Goal: Task Accomplishment & Management: Complete application form

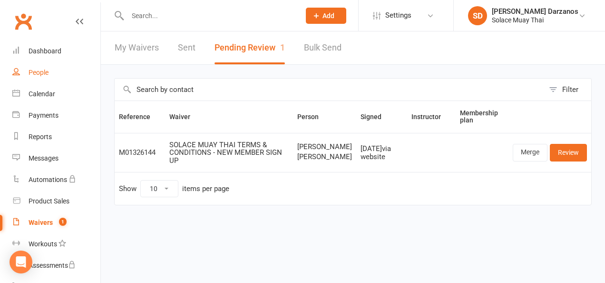
click at [40, 70] on div "People" at bounding box center [39, 73] width 20 height 8
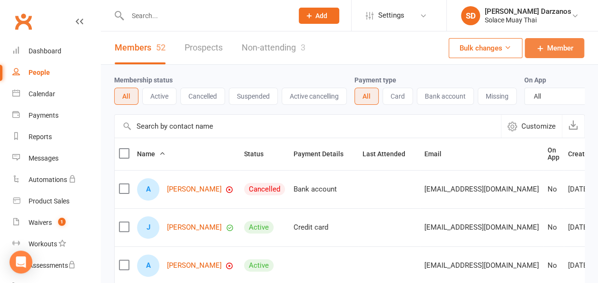
click at [548, 49] on span "Member" at bounding box center [560, 47] width 26 height 11
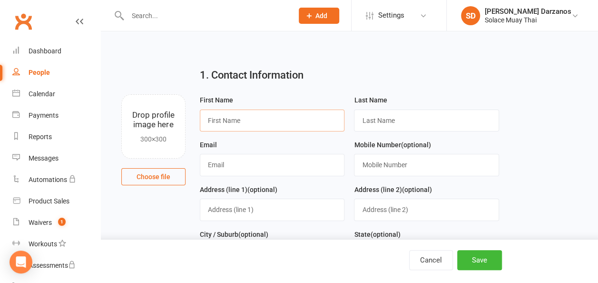
click at [268, 122] on input "text" at bounding box center [272, 120] width 145 height 22
type input "Fynn"
type input "[PERSON_NAME]"
type input "[EMAIL_ADDRESS][DOMAIN_NAME]"
type input "Fynn"
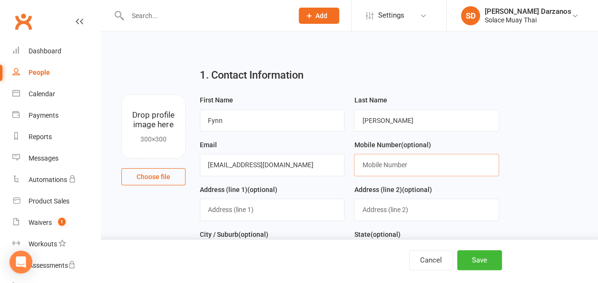
click at [396, 165] on input "text" at bounding box center [426, 165] width 145 height 22
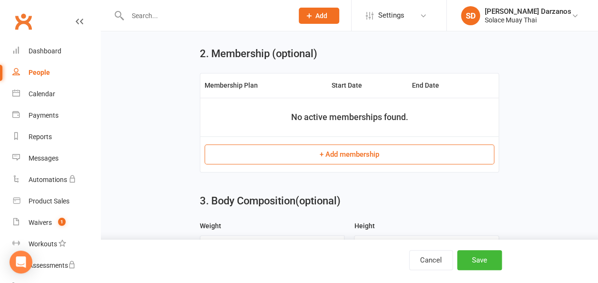
scroll to position [378, 0]
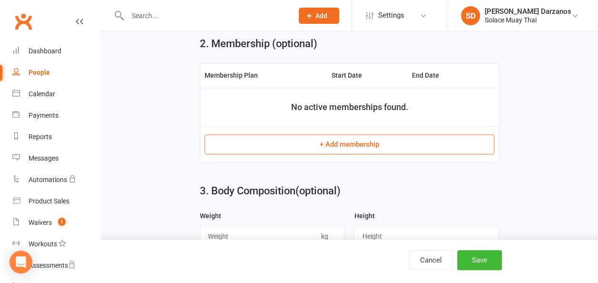
type input "0431446111"
click at [344, 143] on button "+ Add membership" at bounding box center [350, 144] width 290 height 20
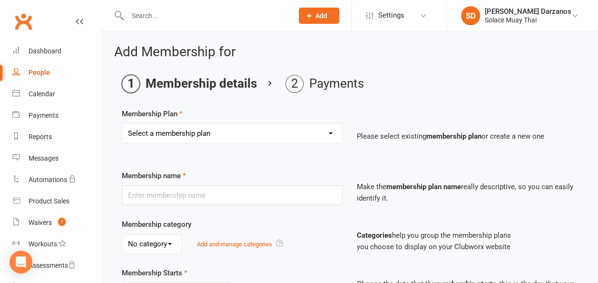
click at [329, 133] on select "Select a membership plan Create new Membership Plan STUDENT UNLIMITED ADULT UNL…" at bounding box center [232, 133] width 220 height 19
select select "1"
click at [122, 124] on select "Select a membership plan Create new Membership Plan STUDENT UNLIMITED ADULT UNL…" at bounding box center [232, 133] width 220 height 19
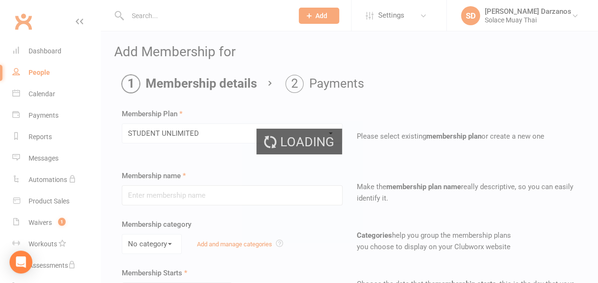
type input "STUDENT UNLIMITED"
select select "0"
type input "0"
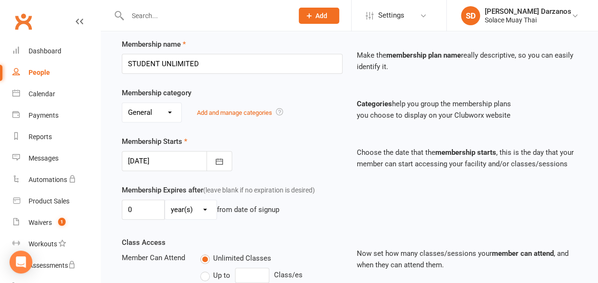
scroll to position [132, 0]
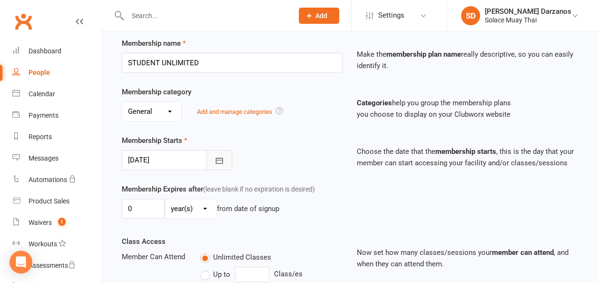
click at [222, 162] on icon "button" at bounding box center [220, 161] width 10 height 10
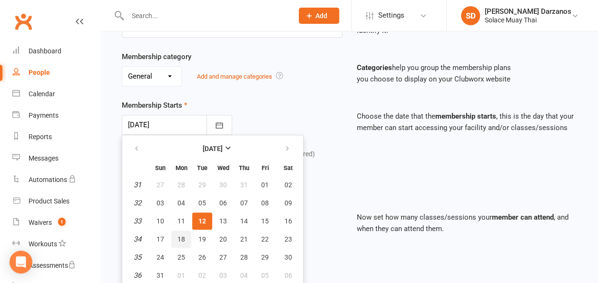
click at [181, 239] on span "18" at bounding box center [182, 239] width 8 height 8
type input "[DATE]"
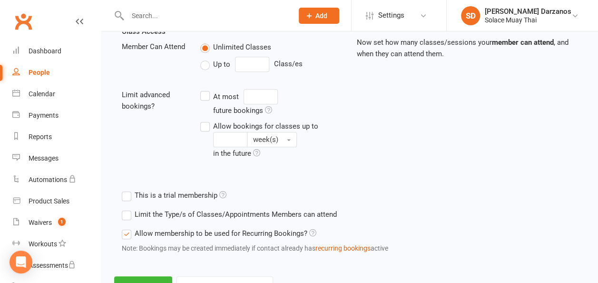
scroll to position [380, 0]
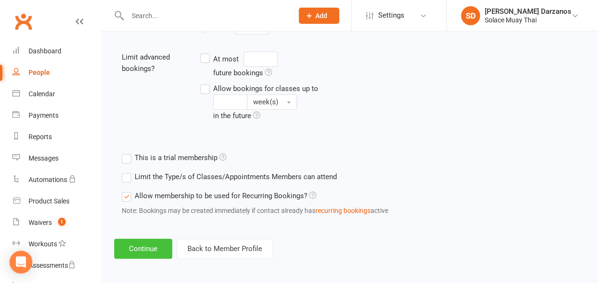
click at [154, 248] on button "Continue" at bounding box center [143, 248] width 58 height 20
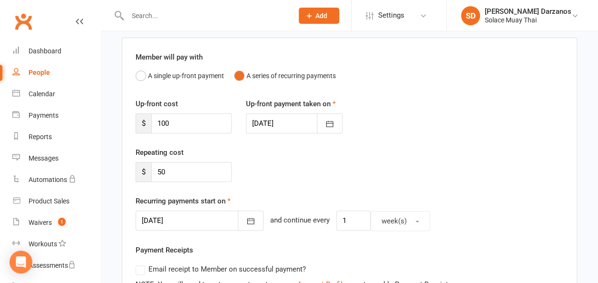
scroll to position [80, 0]
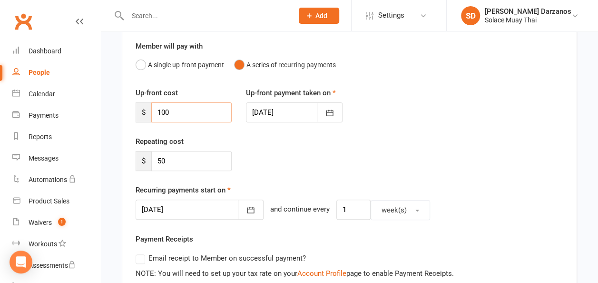
click at [189, 111] on input "100" at bounding box center [191, 112] width 80 height 20
type input "1"
type input "0"
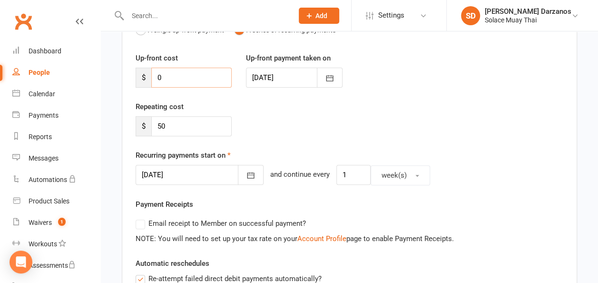
scroll to position [115, 0]
type input "50"
click at [338, 130] on div "Repeating cost $ 50" at bounding box center [350, 125] width 442 height 49
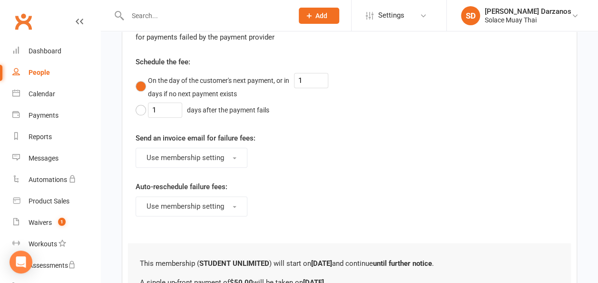
scroll to position [604, 0]
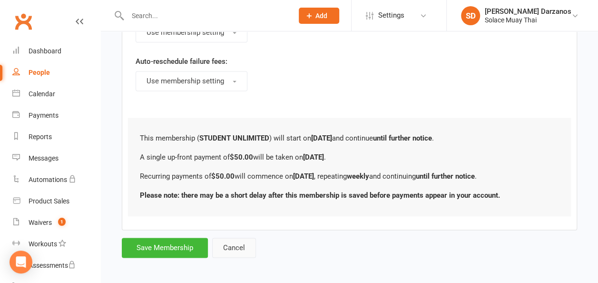
click at [239, 247] on button "Cancel" at bounding box center [234, 247] width 44 height 20
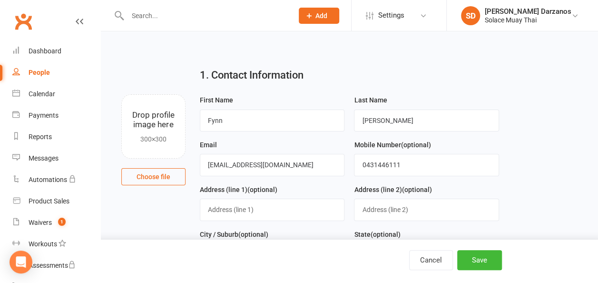
scroll to position [404, 0]
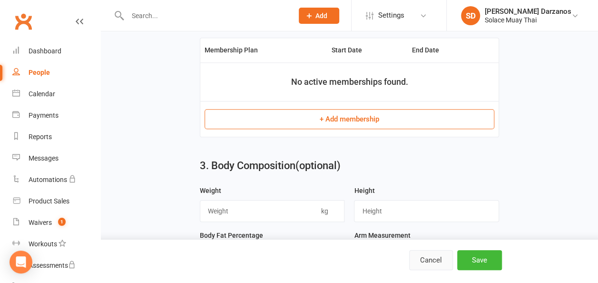
click at [427, 259] on button "Cancel" at bounding box center [431, 260] width 44 height 20
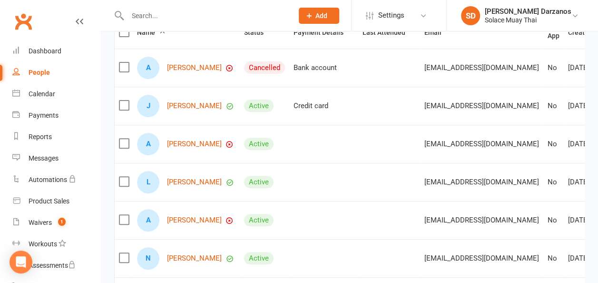
scroll to position [124, 0]
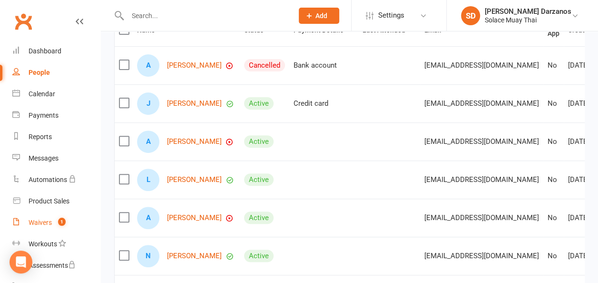
click at [46, 220] on div "Waivers" at bounding box center [40, 222] width 23 height 8
